Goal: Transaction & Acquisition: Book appointment/travel/reservation

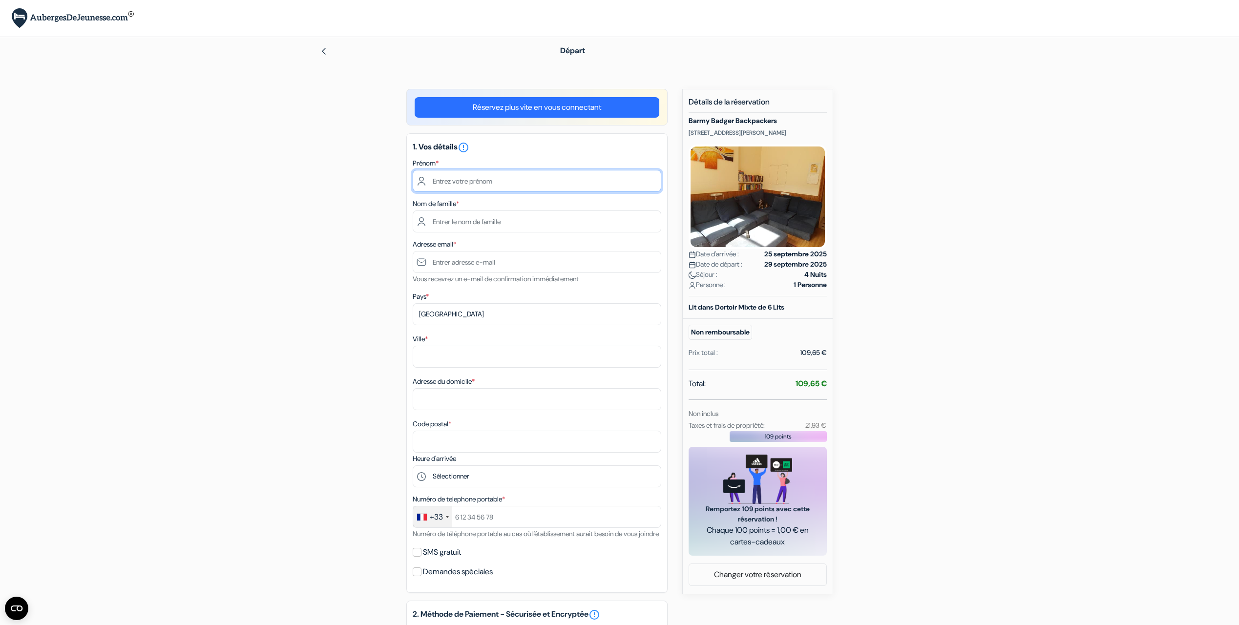
click at [553, 175] on input "text" at bounding box center [537, 181] width 248 height 22
type input "[PERSON_NAME]"
type input "[EMAIL_ADDRESS][DOMAIN_NAME]"
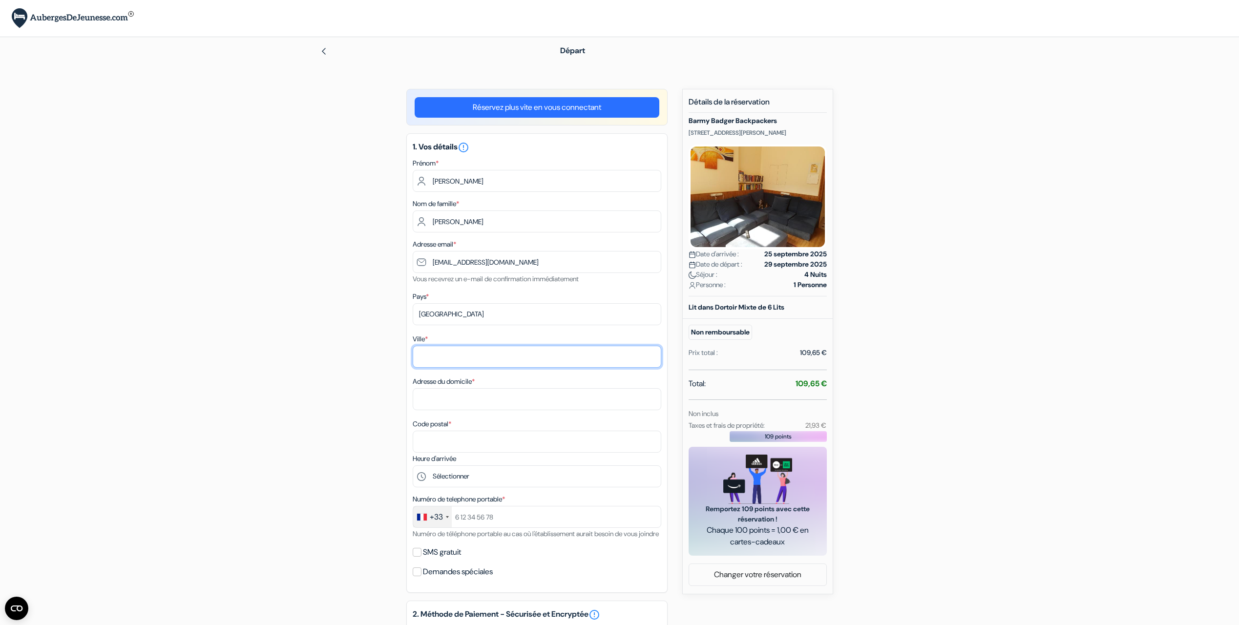
type input "[GEOGRAPHIC_DATA][PERSON_NAME]"
type input "[STREET_ADDRESS]"
type input "92220"
type input "0767381862"
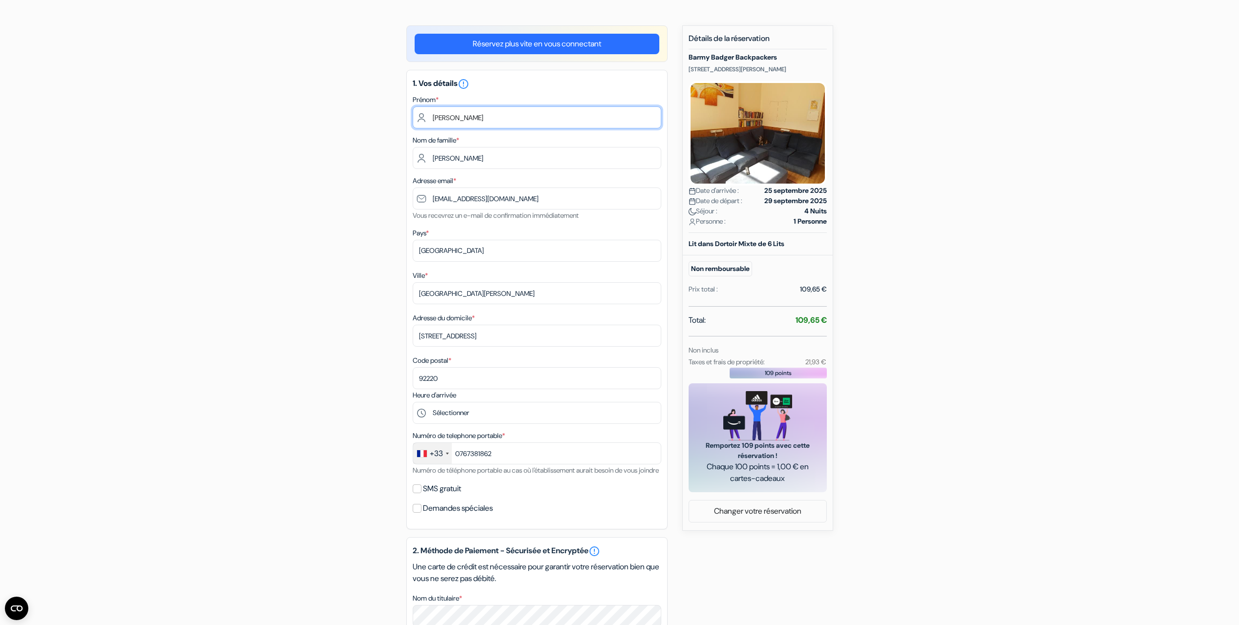
scroll to position [67, 0]
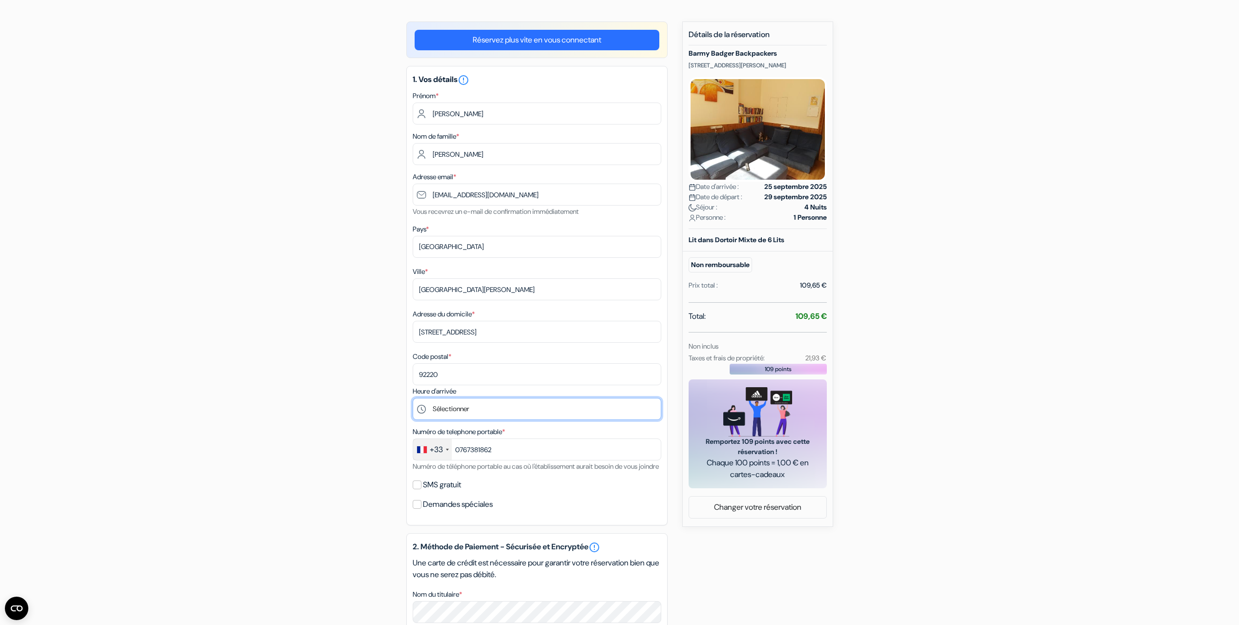
click at [468, 413] on select "Sélectionner 13:00 14:00 15:00 16:00 17:00 18:00 19:00 20:00 21:00 22:00 23:00" at bounding box center [537, 409] width 248 height 22
click at [904, 270] on div "add_box Barmy Badger Backpackers [STREET_ADDRESS][PERSON_NAME] Détails de l'éta…" at bounding box center [619, 458] width 644 height 875
click at [417, 489] on input "SMS gratuit" at bounding box center [417, 484] width 9 height 9
checkbox input "true"
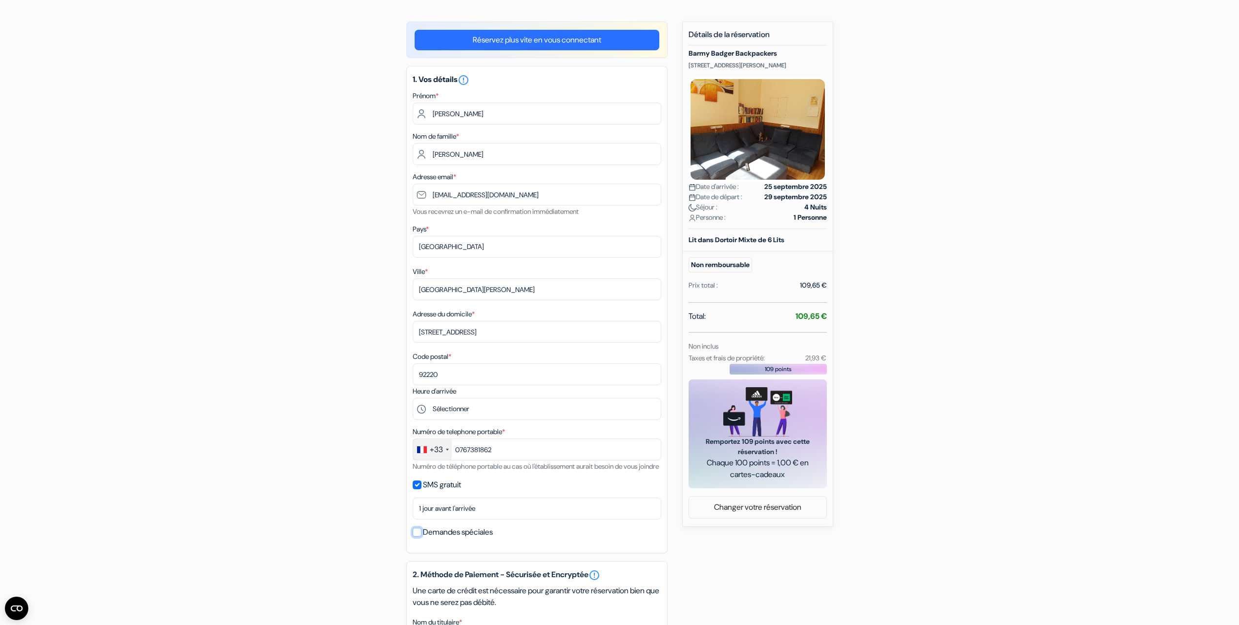
click at [416, 537] on input "Demandes spéciales" at bounding box center [417, 532] width 9 height 9
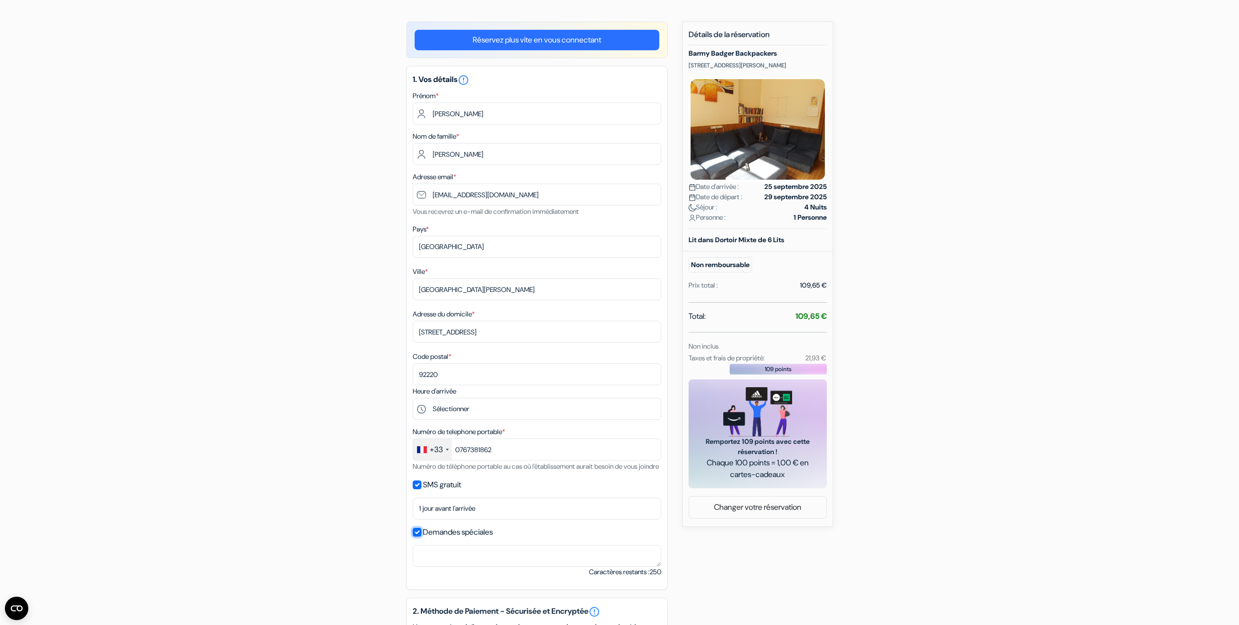
click at [416, 537] on input "Demandes spéciales" at bounding box center [417, 532] width 9 height 9
checkbox input "false"
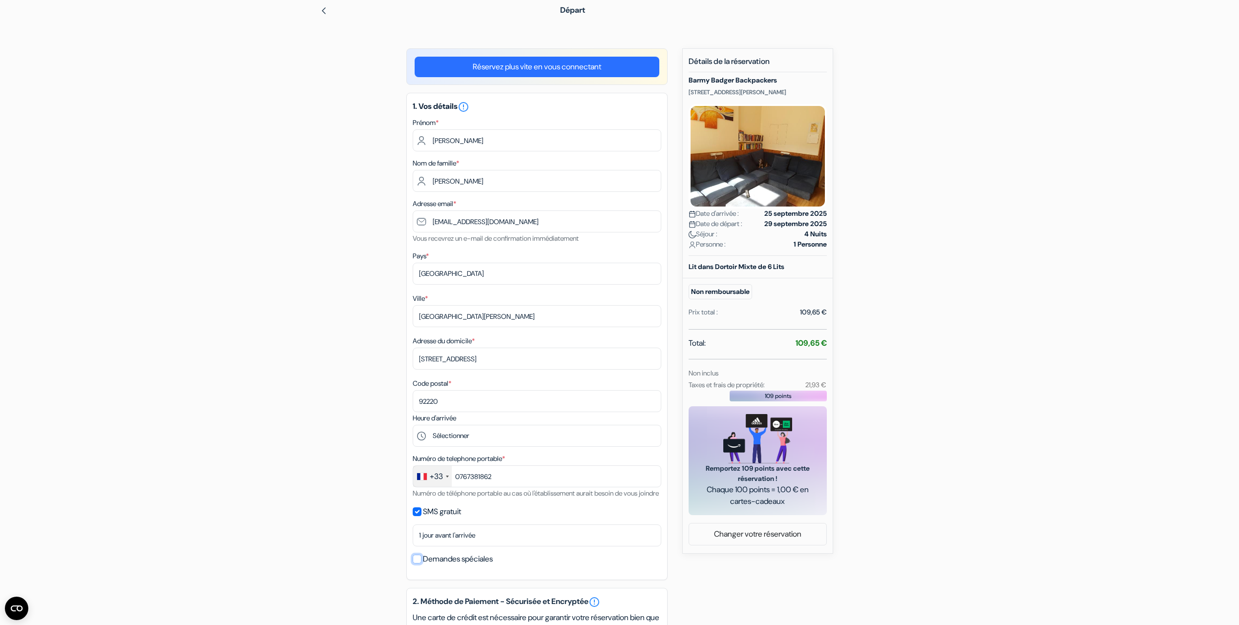
scroll to position [40, 0]
drag, startPoint x: 687, startPoint y: 91, endPoint x: 787, endPoint y: 88, distance: 100.1
click at [787, 88] on div "Nouvelle Réservation Détails de la réservation Barmy Badger Backpackers [STREET…" at bounding box center [757, 301] width 151 height 505
click at [533, 431] on select "Sélectionner 13:00 14:00 15:00 16:00 17:00 18:00 19:00 20:00 21:00 22:00 23:00" at bounding box center [537, 436] width 248 height 22
select select "13"
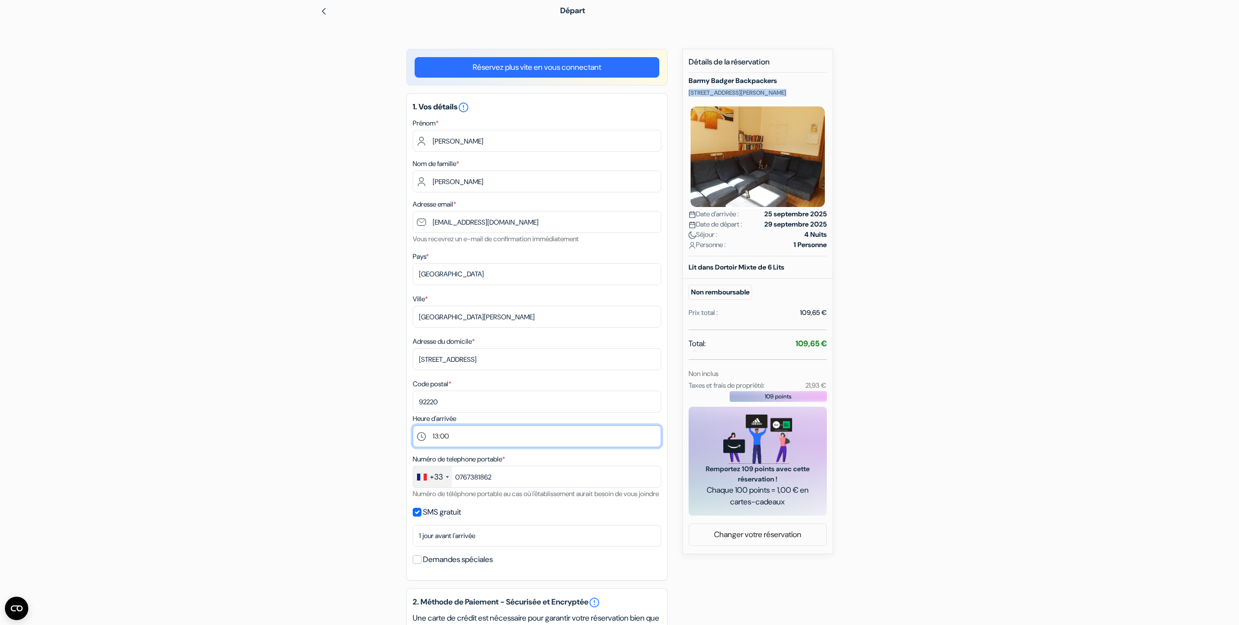
click at [413, 425] on select "Sélectionner 13:00 14:00 15:00 16:00 17:00 18:00 19:00 20:00 21:00 22:00 23:00" at bounding box center [537, 436] width 248 height 22
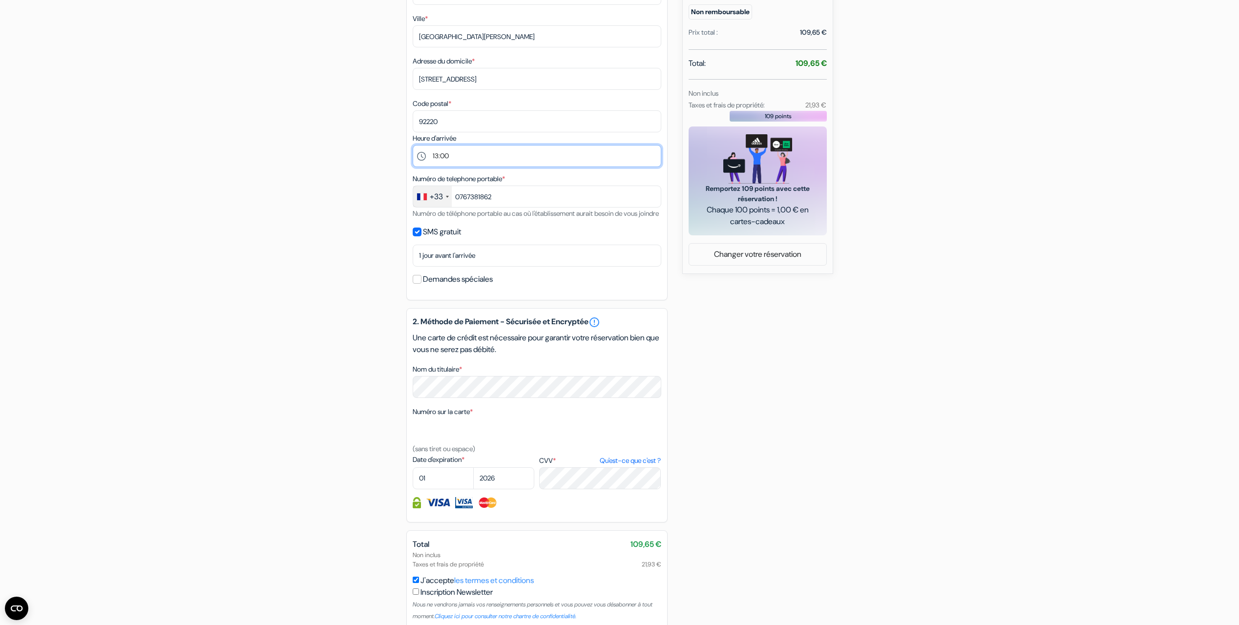
scroll to position [322, 0]
click at [450, 487] on select "01 02 03 04 05 06 07 08 09 10 11 12" at bounding box center [443, 476] width 61 height 22
select select "05"
click at [413, 477] on select "01 02 03 04 05 06 07 08 09 10 11 12" at bounding box center [443, 476] width 61 height 22
click at [503, 487] on select "2025 2026 2027 2028 2029 2030 2031 2032 2033 2034 2035 2036 2037 2038 2039 2040…" at bounding box center [503, 476] width 61 height 22
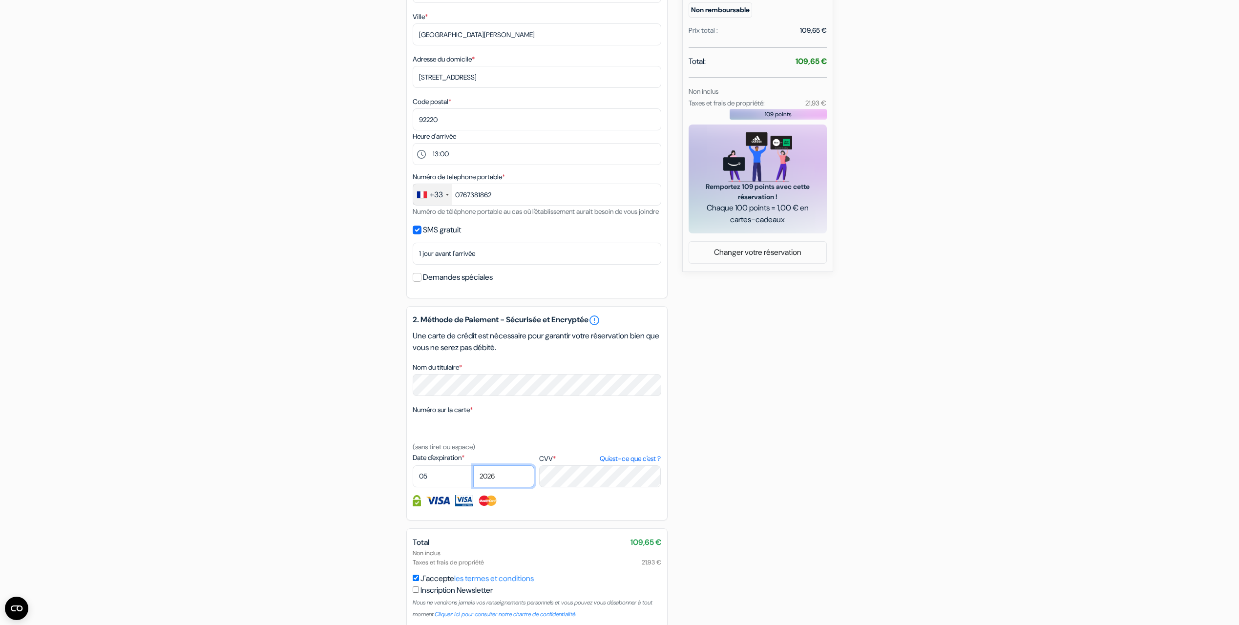
select select "2028"
click at [473, 477] on select "2025 2026 2027 2028 2029 2030 2031 2032 2033 2034 2035 2036 2037 2038 2039 2040…" at bounding box center [503, 476] width 61 height 22
click at [719, 508] on div "add_box Barmy Badger Backpackers [STREET_ADDRESS][PERSON_NAME] Détails de l'éta…" at bounding box center [619, 218] width 644 height 903
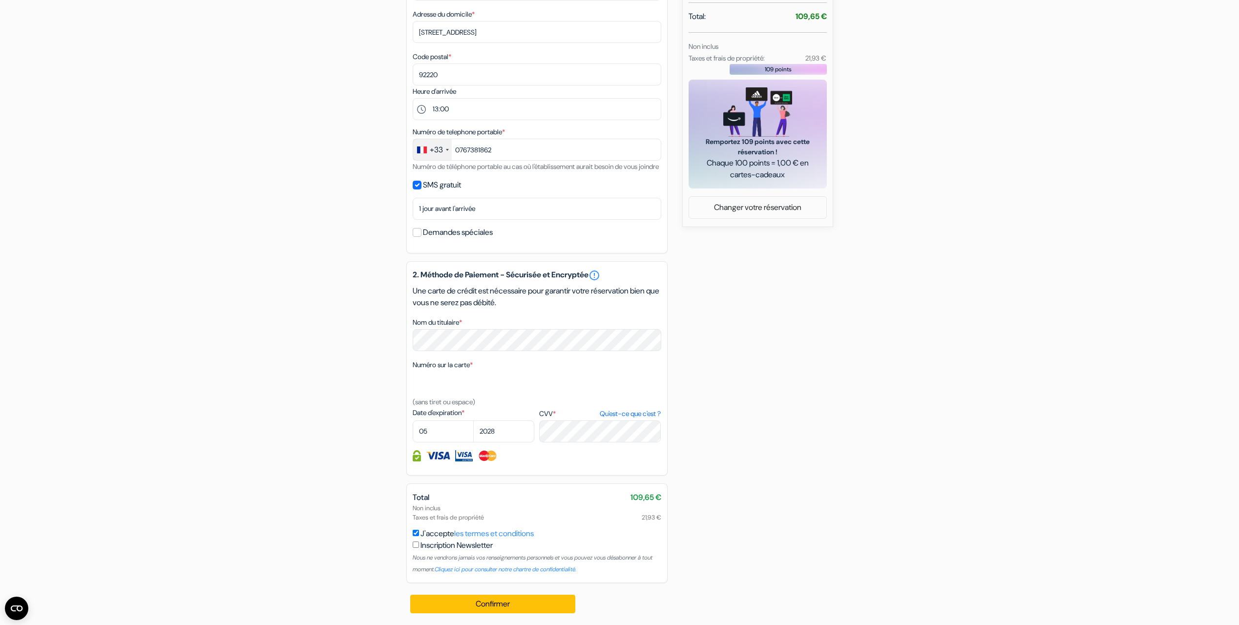
scroll to position [379, 0]
click at [499, 605] on button "Confirmer Loading..." at bounding box center [492, 604] width 165 height 19
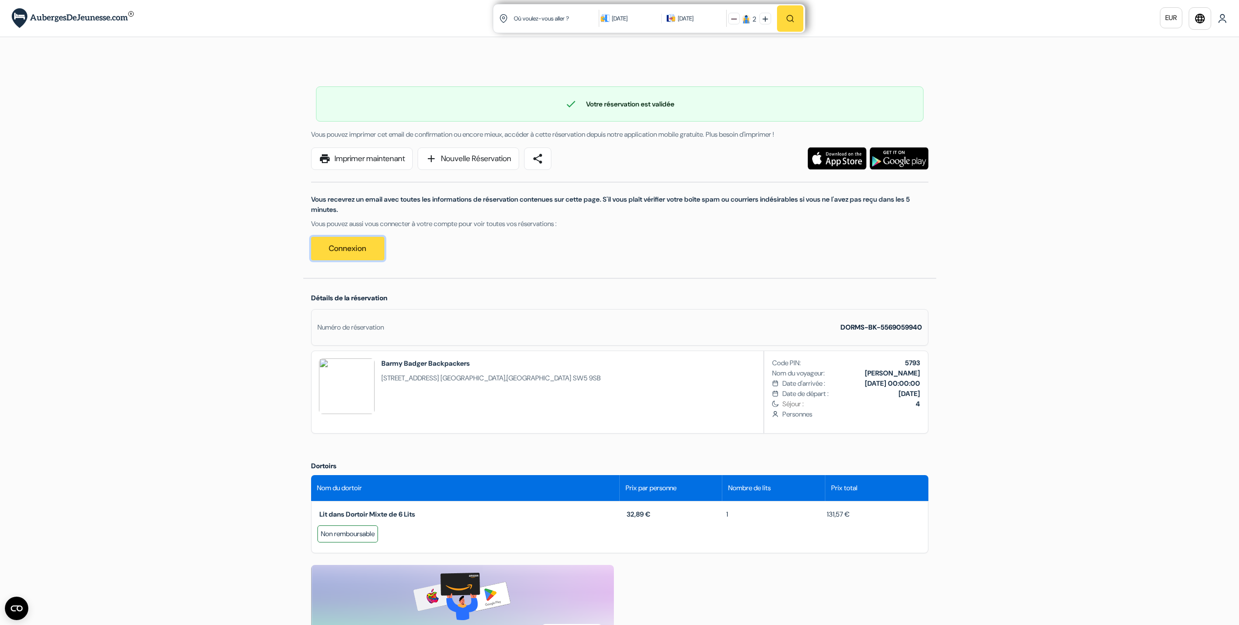
click at [351, 248] on link "Connexion" at bounding box center [347, 248] width 73 height 23
